Goal: Task Accomplishment & Management: Manage account settings

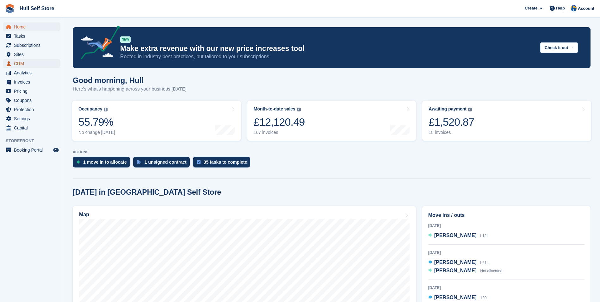
click at [20, 63] on span "CRM" at bounding box center [33, 63] width 38 height 9
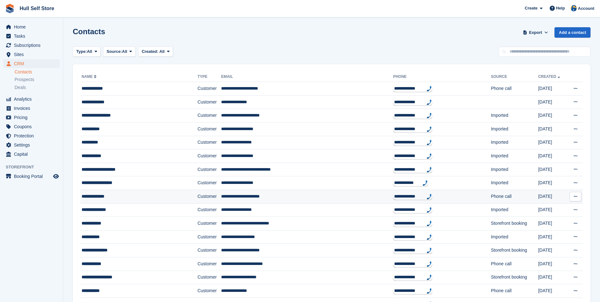
click at [199, 197] on td "Customer" at bounding box center [209, 197] width 24 height 14
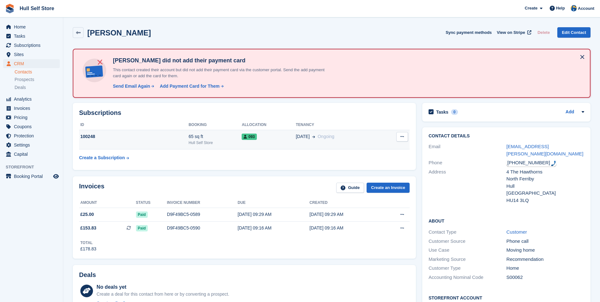
click at [351, 134] on div "07 Aug Ongoing" at bounding box center [338, 136] width 85 height 7
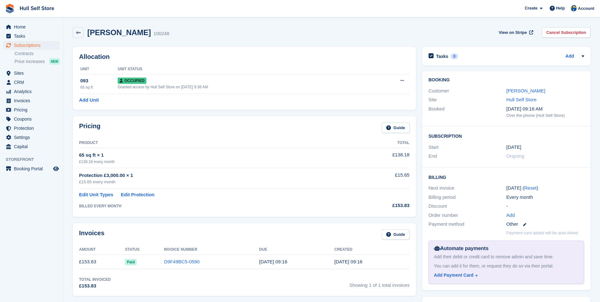
scroll to position [158, 0]
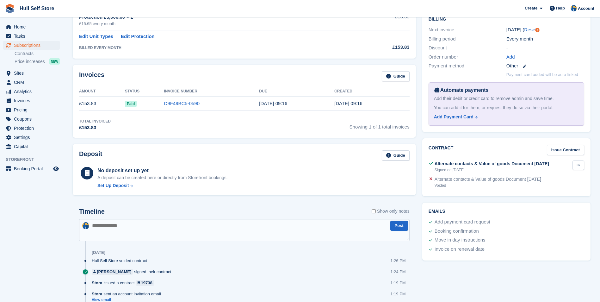
click at [578, 164] on icon at bounding box center [578, 165] width 3 height 4
click at [560, 176] on p "View" at bounding box center [554, 177] width 55 height 8
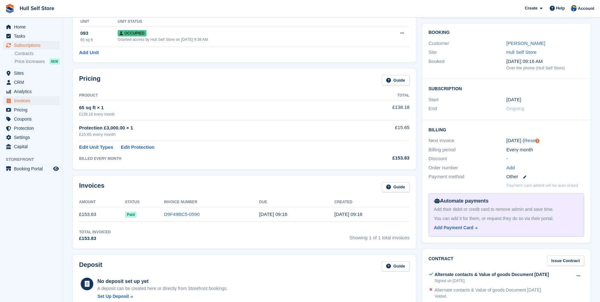
scroll to position [32, 0]
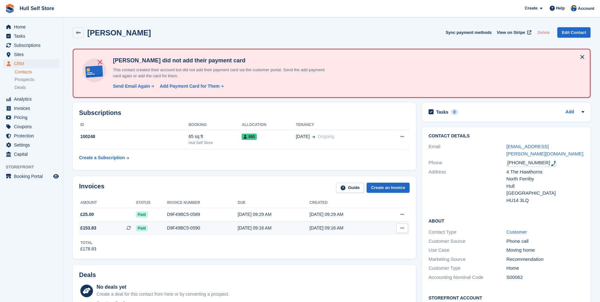
click at [268, 231] on td "[DATE] 09:16 AM" at bounding box center [274, 228] width 72 height 13
